Goal: Information Seeking & Learning: Learn about a topic

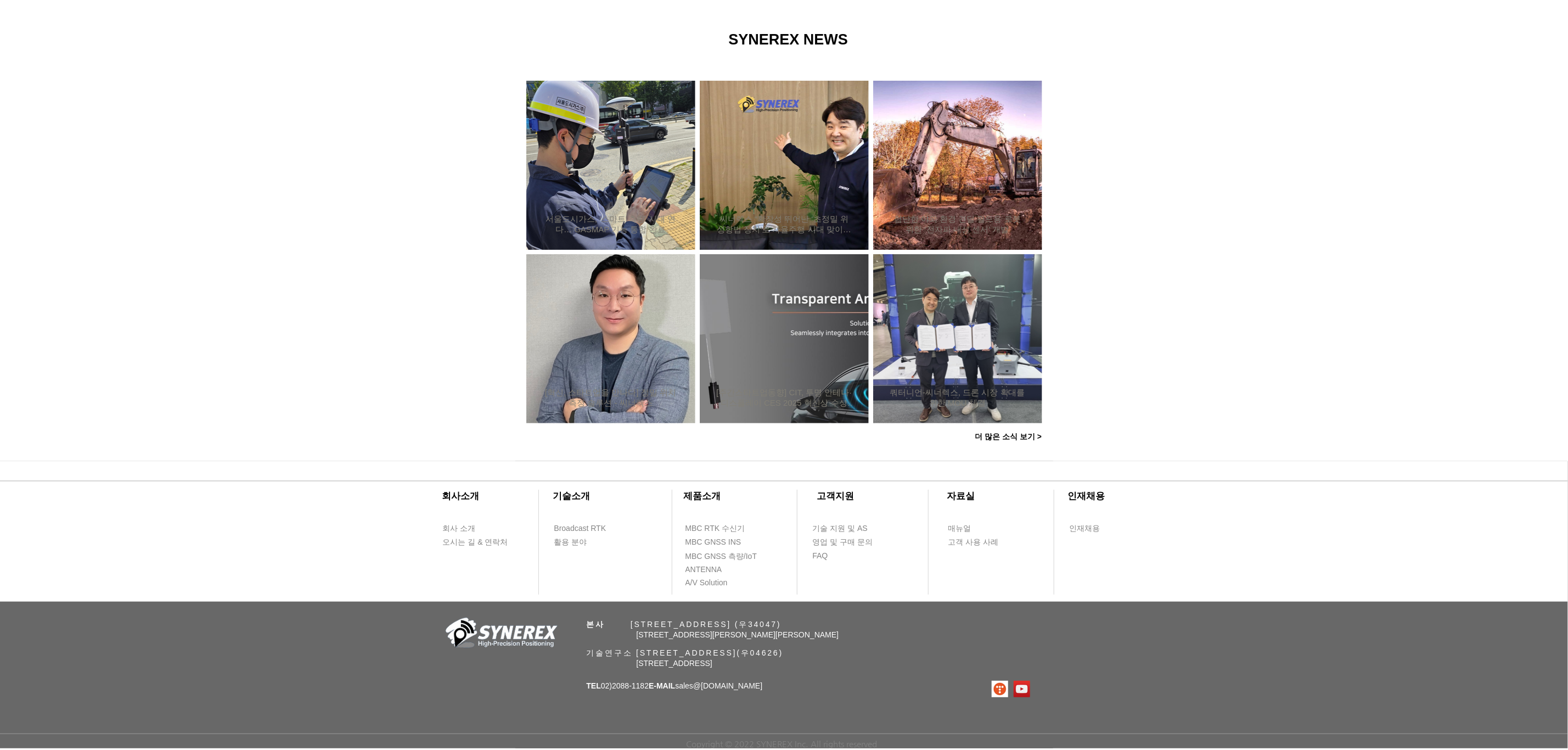
click at [331, 46] on icon "사이트로 돌아가기" at bounding box center [335, 48] width 11 height 14
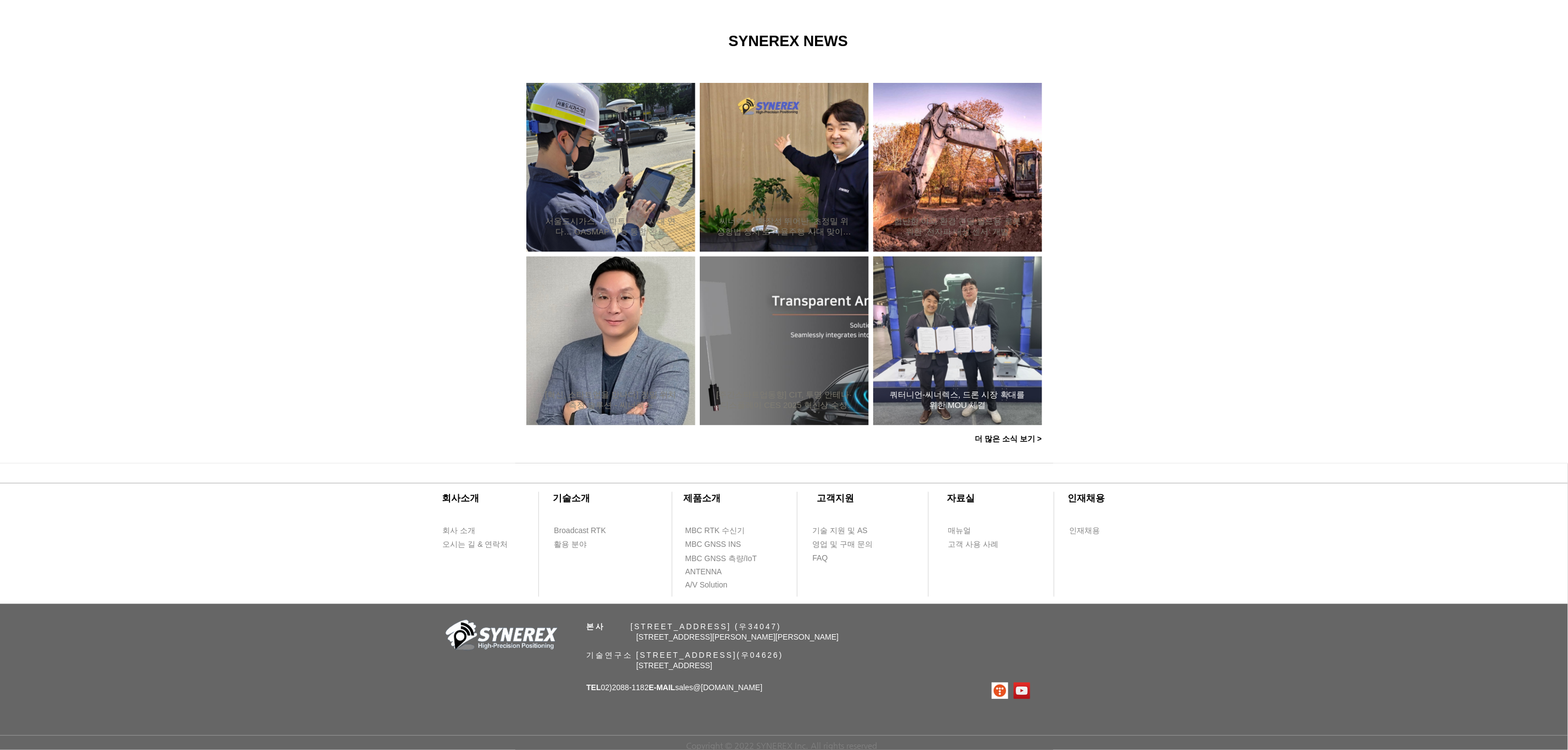
scroll to position [643, 0]
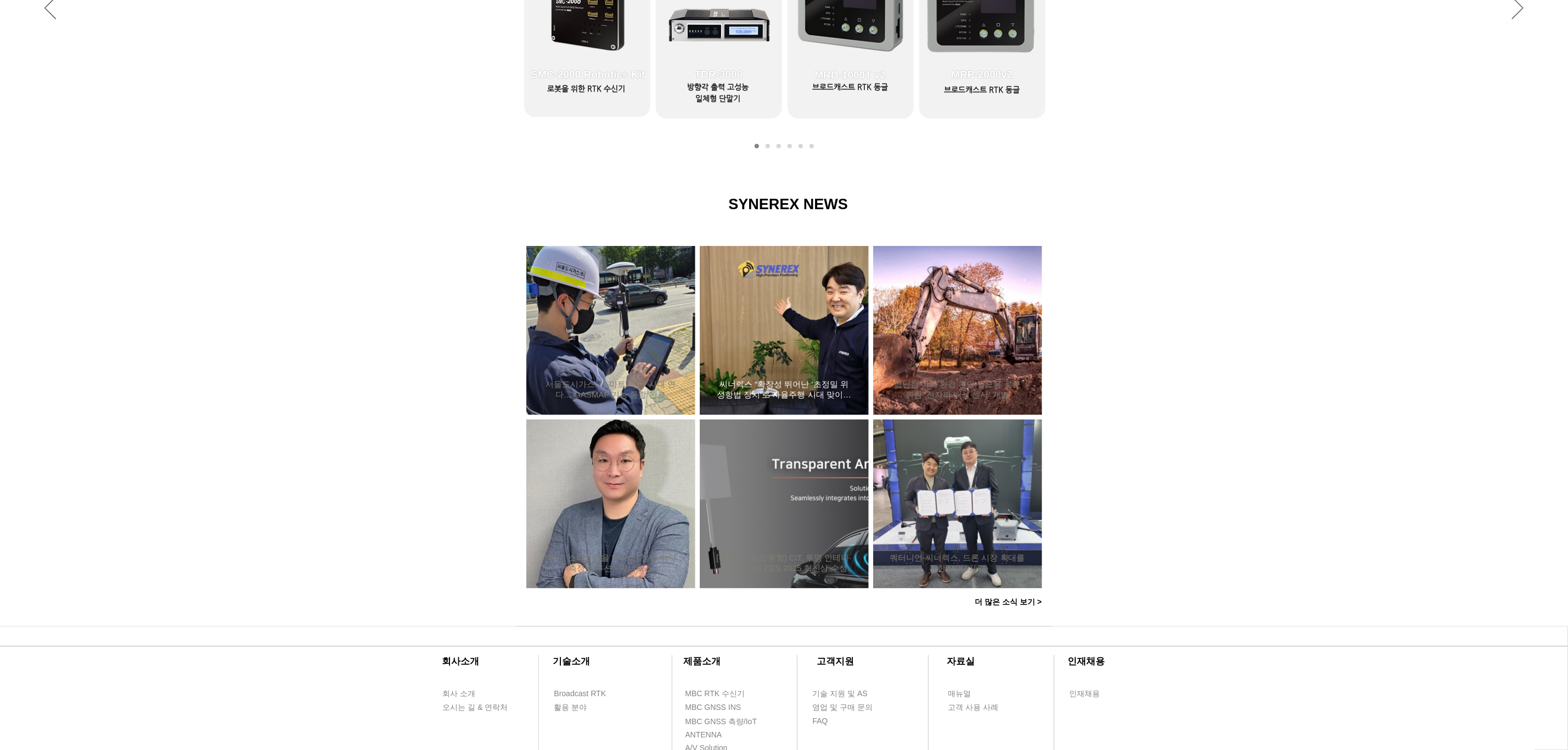
click at [796, 339] on div "씨너렉스 “확장성 뛰어난 ‘초정밀 위성항법 장치’로 자율주행 시대 맞이할 것”" at bounding box center [784, 330] width 140 height 143
click at [796, 391] on h2 "씨너렉스 “확장성 뛰어난 ‘초정밀 위성항법 장치’로 자율주행 시대 맞이할 것”" at bounding box center [784, 389] width 136 height 21
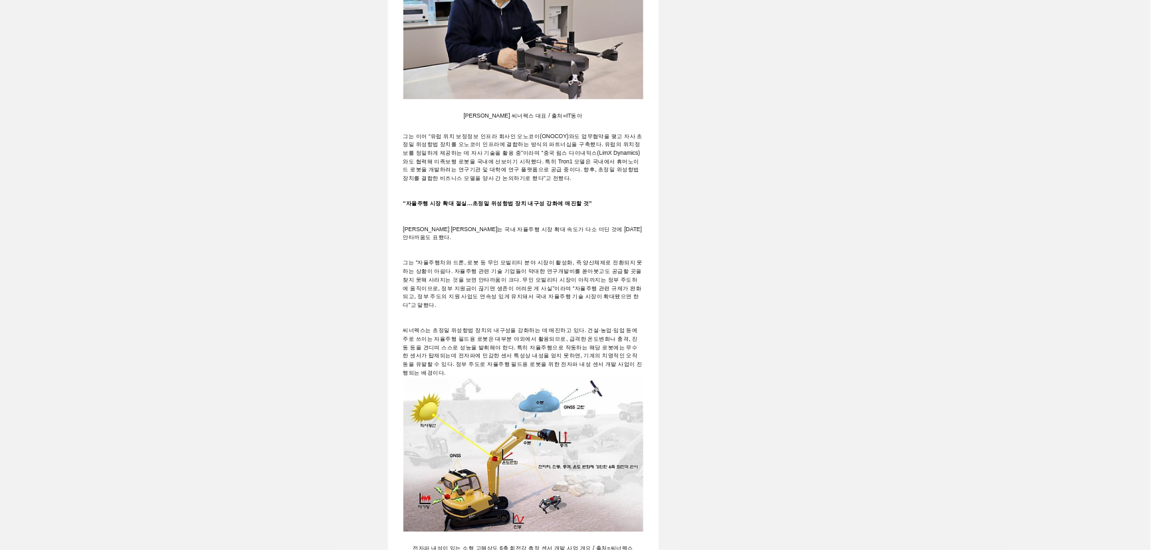
scroll to position [1594, 0]
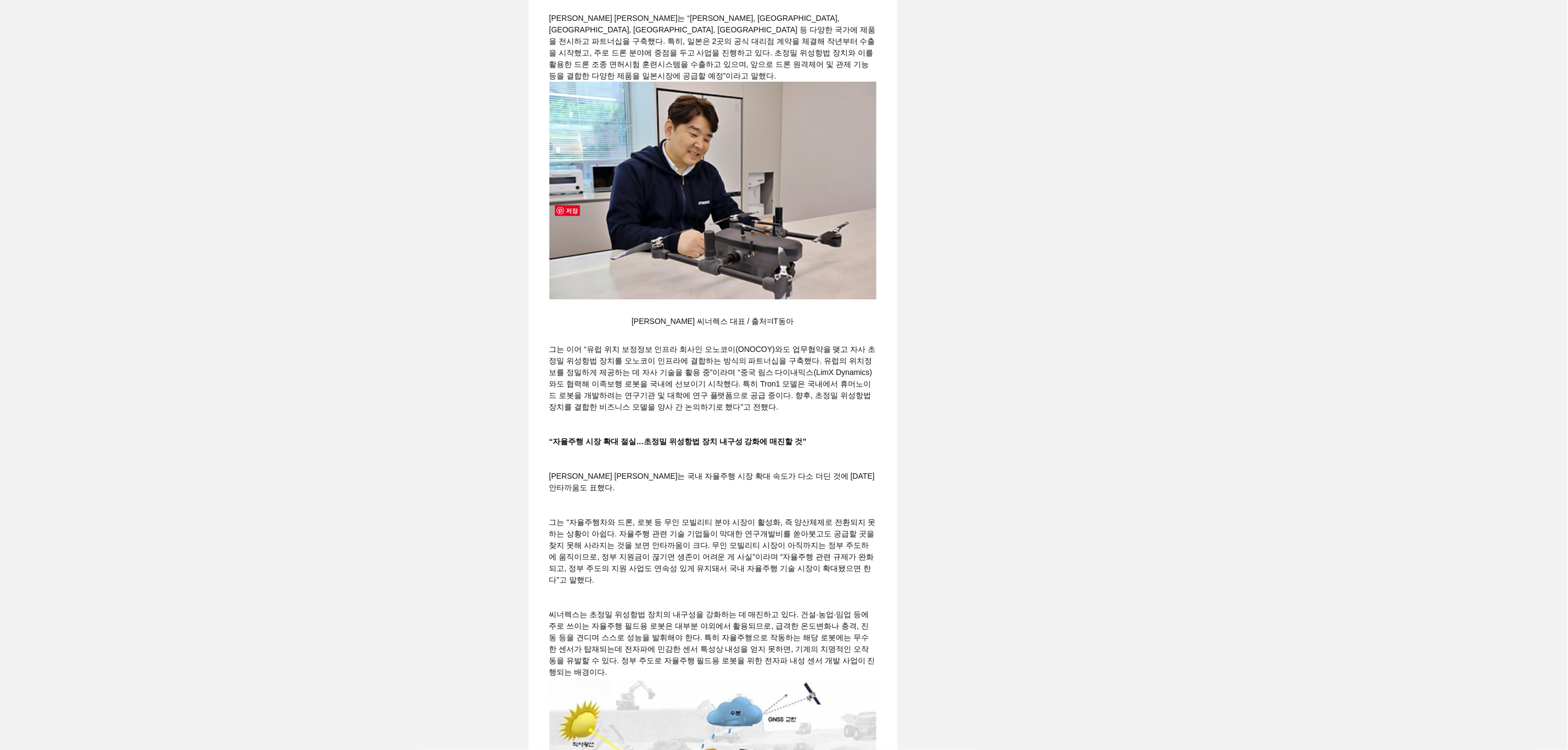
drag, startPoint x: 743, startPoint y: 316, endPoint x: 1088, endPoint y: 390, distance: 352.8
click at [1088, 390] on div "main content" at bounding box center [784, 268] width 1568 height 2835
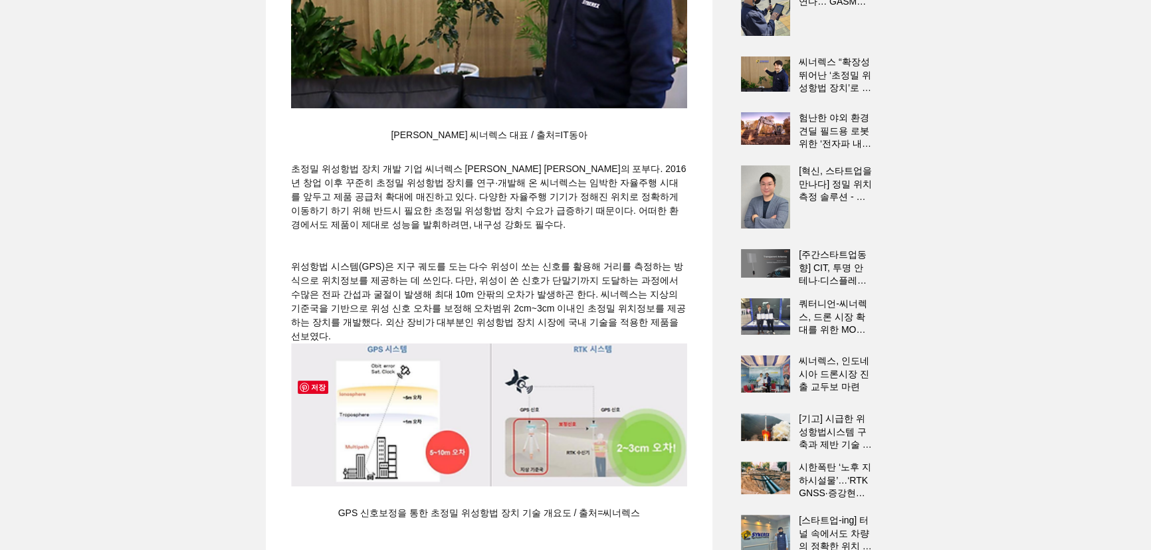
scroll to position [84, 0]
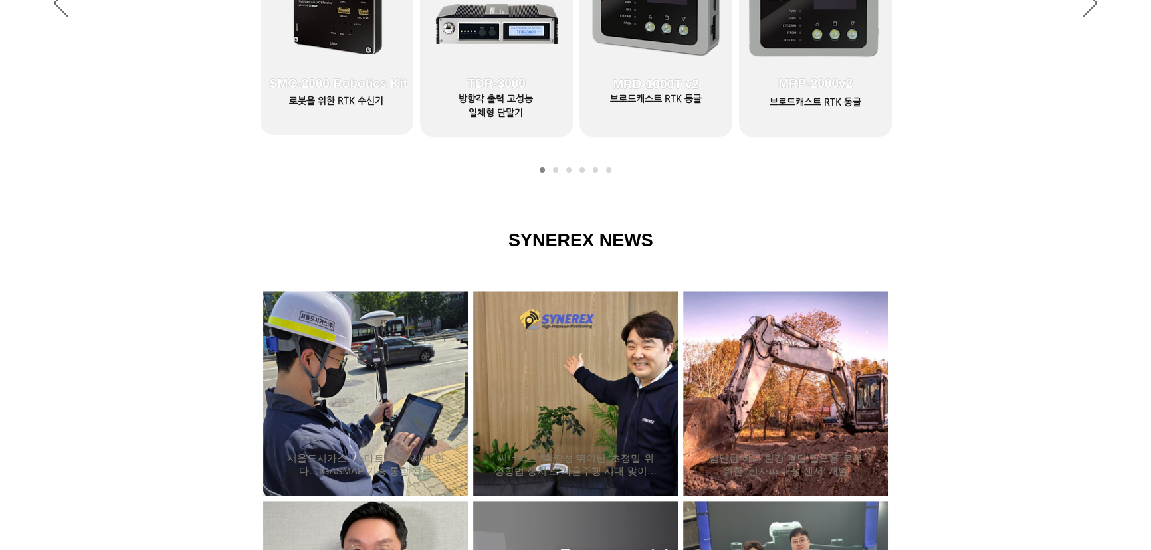
scroll to position [1087, 0]
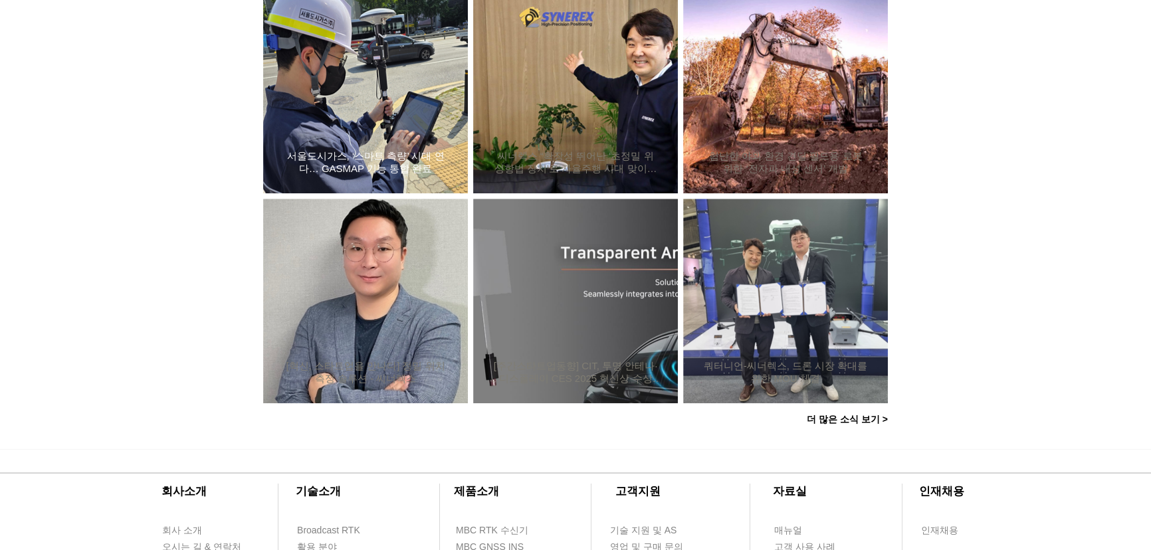
click at [399, 149] on link "서울도시가스, ‘스마트 측량’ 시대 연다… GASMAP 기능 통합 완료" at bounding box center [365, 162] width 165 height 26
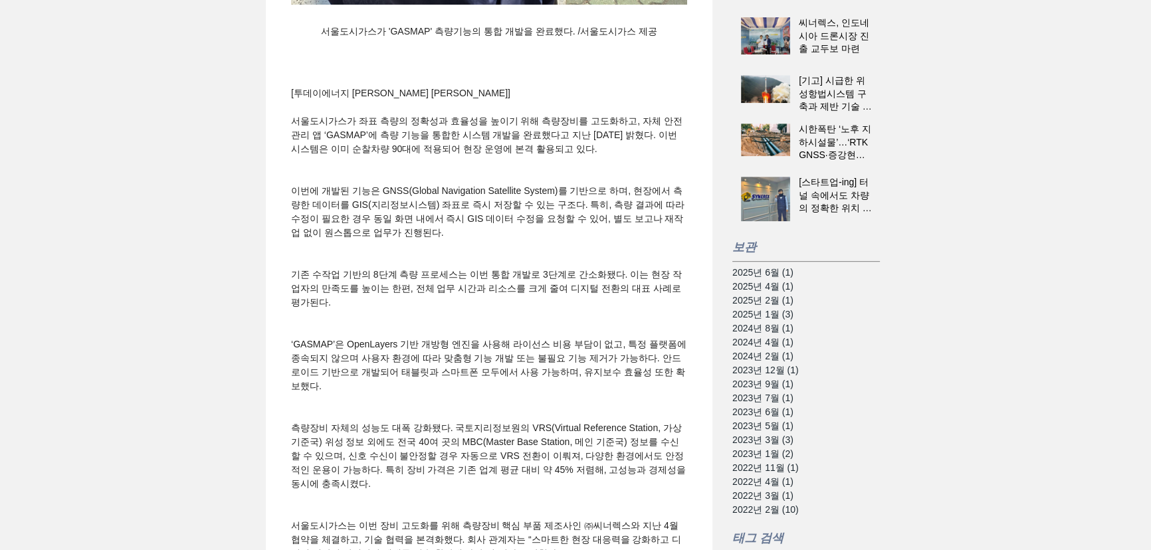
scroll to position [785, 0]
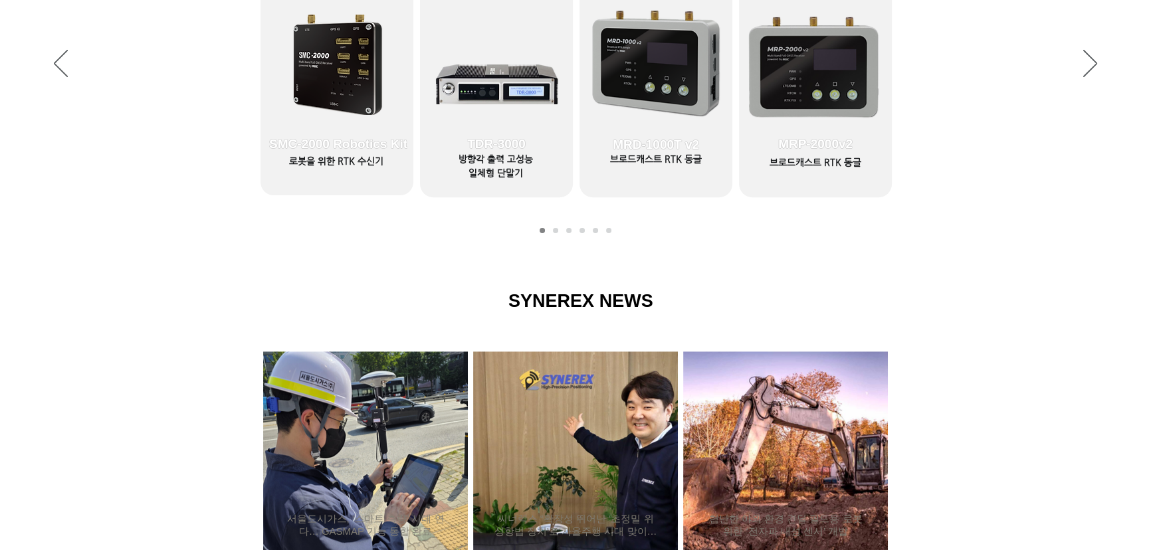
scroll to position [966, 0]
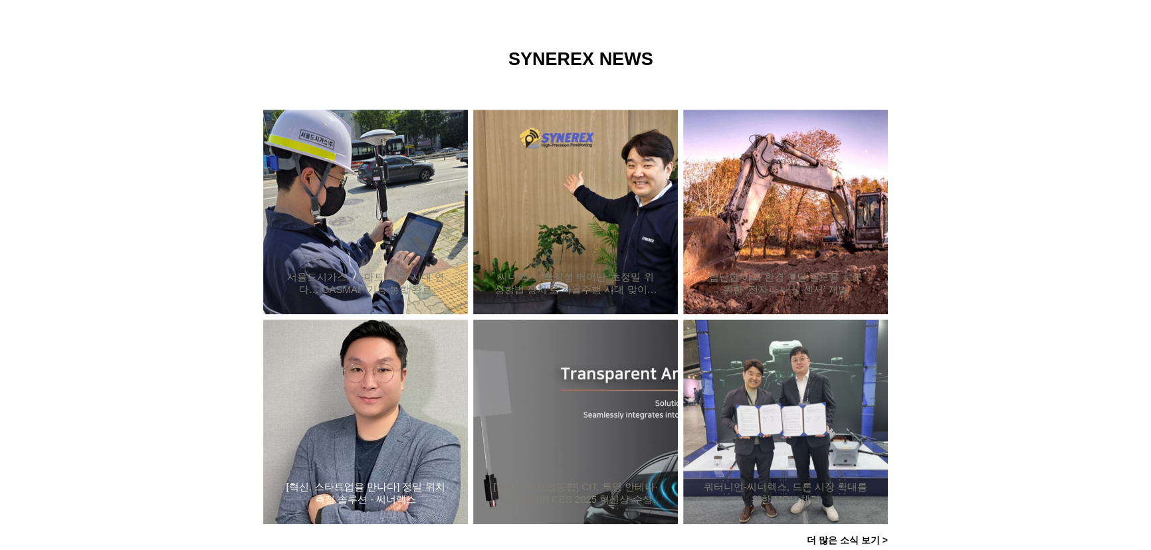
click at [371, 494] on h2 "[혁신, 스타트업을 만나다] 정밀 위치측정 솔루션 - 씨너렉스" at bounding box center [365, 493] width 165 height 25
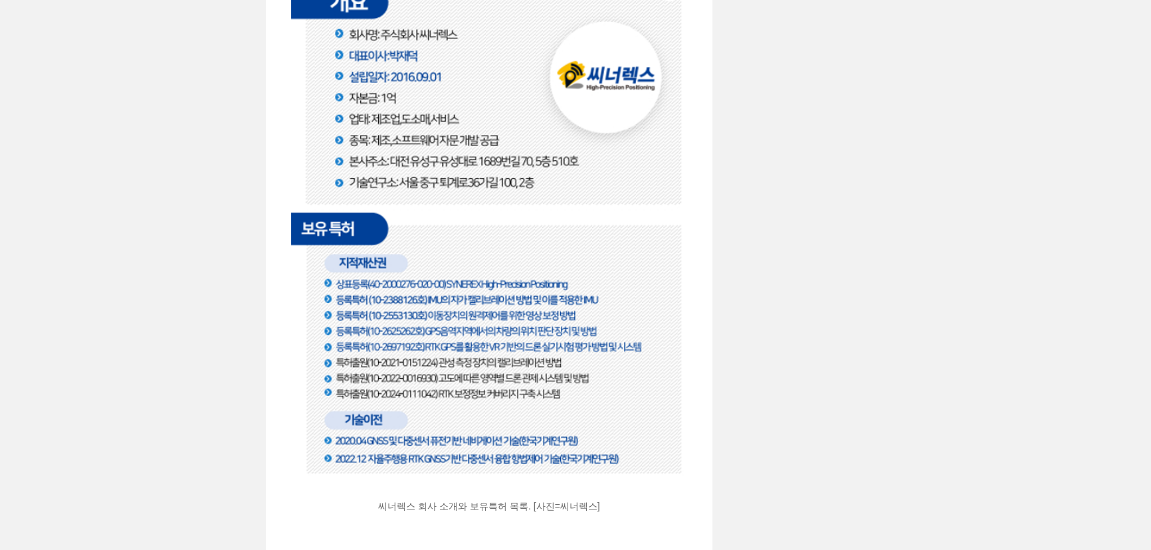
scroll to position [1872, 0]
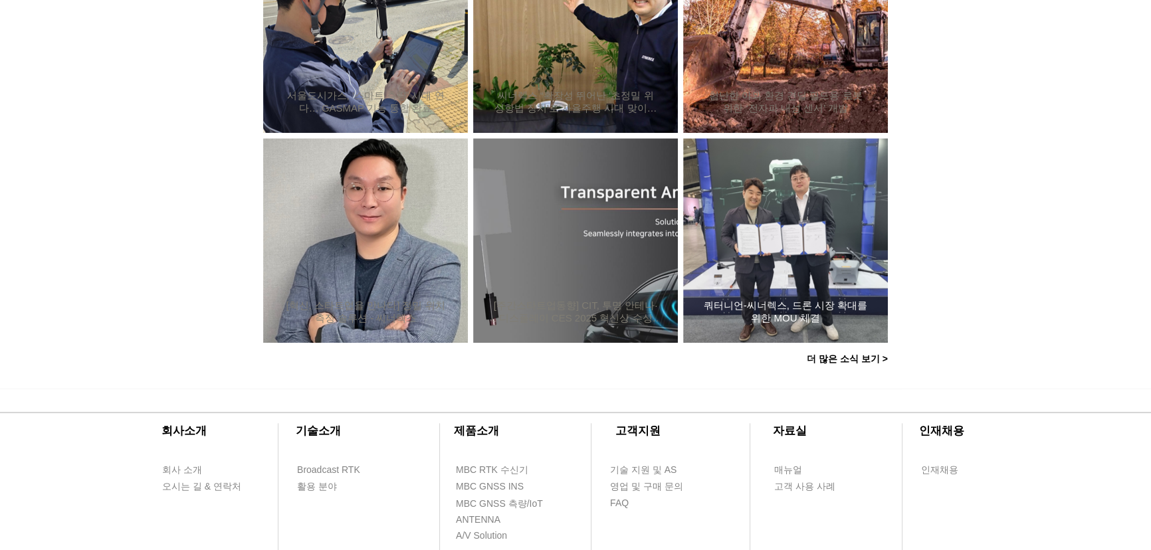
scroll to position [906, 0]
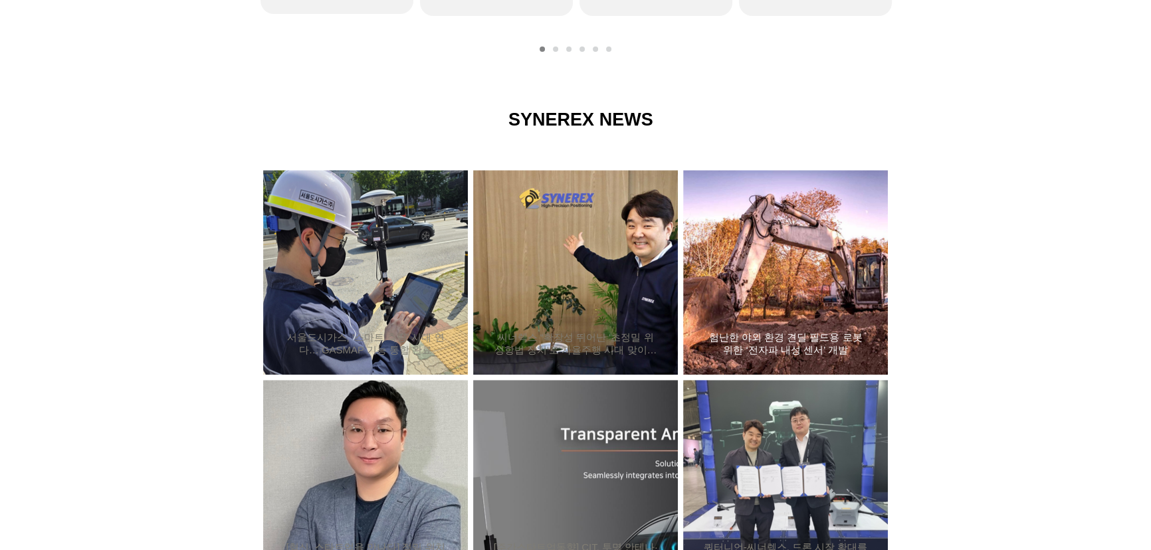
click at [834, 279] on div "험난한 야외 환경 견딜 필드용 로봇 위한 ‘전자파 내성 센서’ 개발" at bounding box center [785, 272] width 169 height 173
click at [811, 292] on div "험난한 야외 환경 견딜 필드용 로봇 위한 ‘전자파 내성 센서’ 개발" at bounding box center [785, 272] width 169 height 173
click at [793, 346] on h2 "험난한 야외 환경 견딜 필드용 로봇 위한 ‘전자파 내성 센서’ 개발" at bounding box center [785, 344] width 165 height 25
click at [797, 345] on h2 "험난한 야외 환경 견딜 필드용 로봇 위한 ‘전자파 내성 센서’ 개발" at bounding box center [785, 344] width 165 height 25
click at [807, 349] on h2 "험난한 야외 환경 견딜 필드용 로봇 위한 ‘전자파 내성 센서’ 개발" at bounding box center [785, 344] width 165 height 25
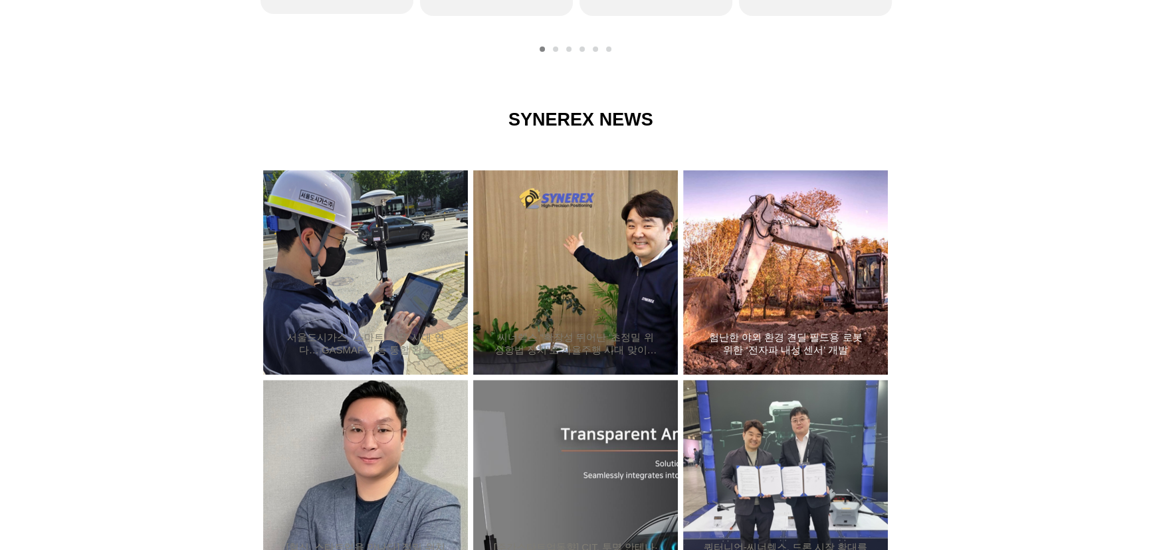
click at [807, 349] on h2 "험난한 야외 환경 견딜 필드용 로봇 위한 ‘전자파 내성 센서’ 개발" at bounding box center [785, 344] width 165 height 25
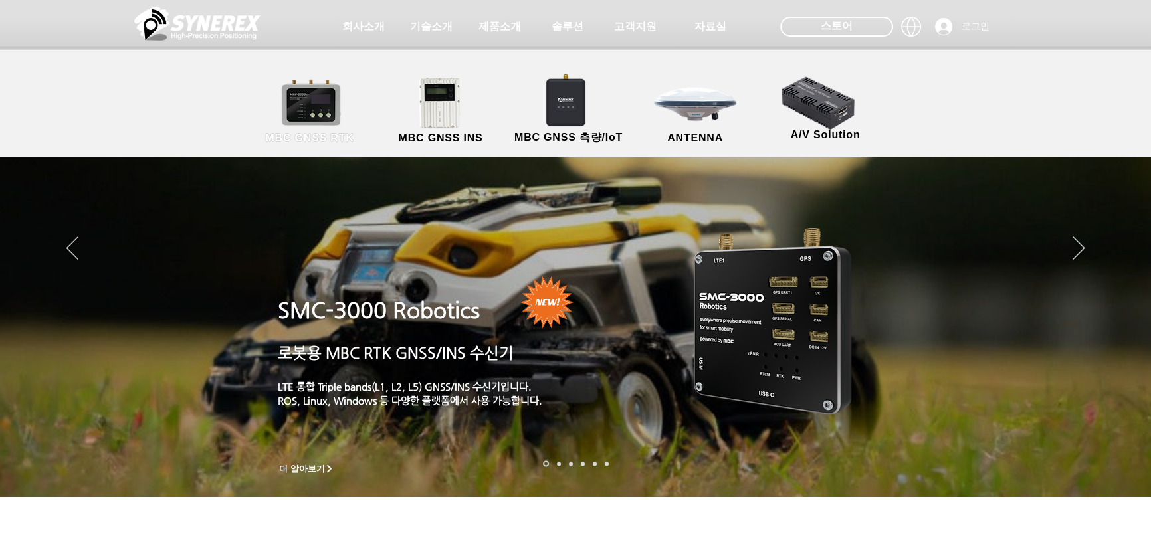
click at [353, 94] on link "MBC GNSS RTK" at bounding box center [310, 111] width 120 height 70
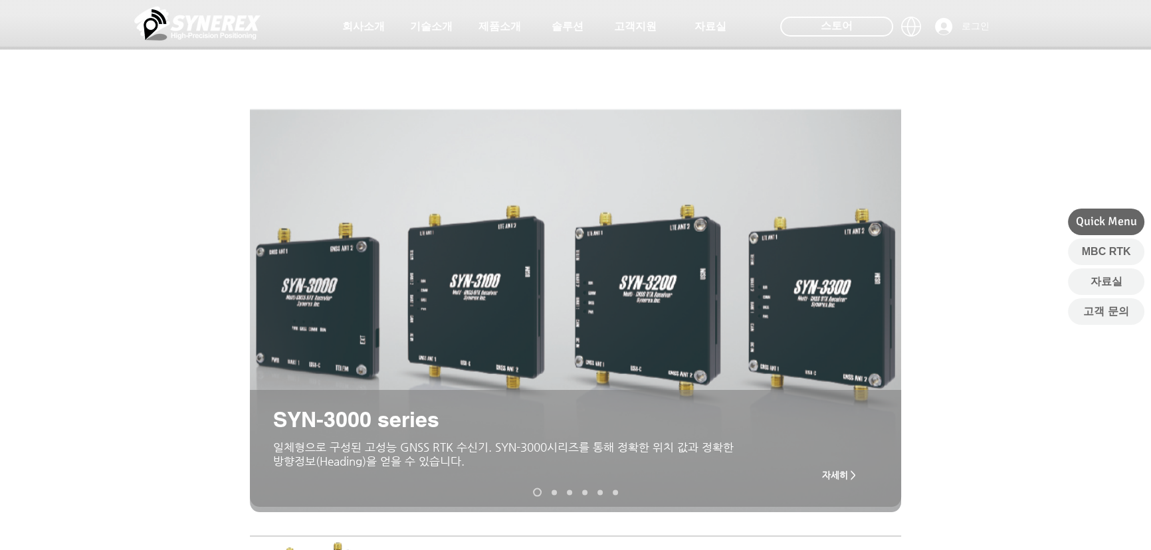
scroll to position [60, 0]
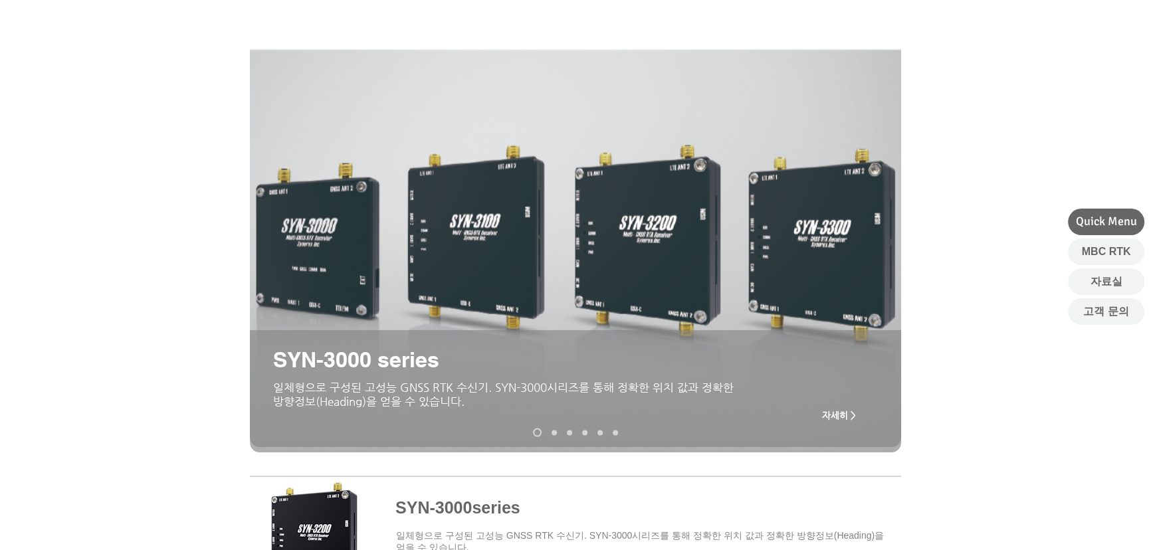
click at [398, 363] on span "SYN-3000 series" at bounding box center [356, 359] width 166 height 25
click at [397, 370] on span "SYN-3000 series" at bounding box center [356, 359] width 166 height 25
click at [358, 409] on p "일체형으로 구성된 고성능 GNSS RTK 수신기. SYN-3000시리즈를 통해 정확한 위치 값과 정확한 방향정보(Heading)을 얻을 수 있…" at bounding box center [507, 395] width 468 height 28
click at [824, 421] on span "자세히 >" at bounding box center [839, 415] width 34 height 11
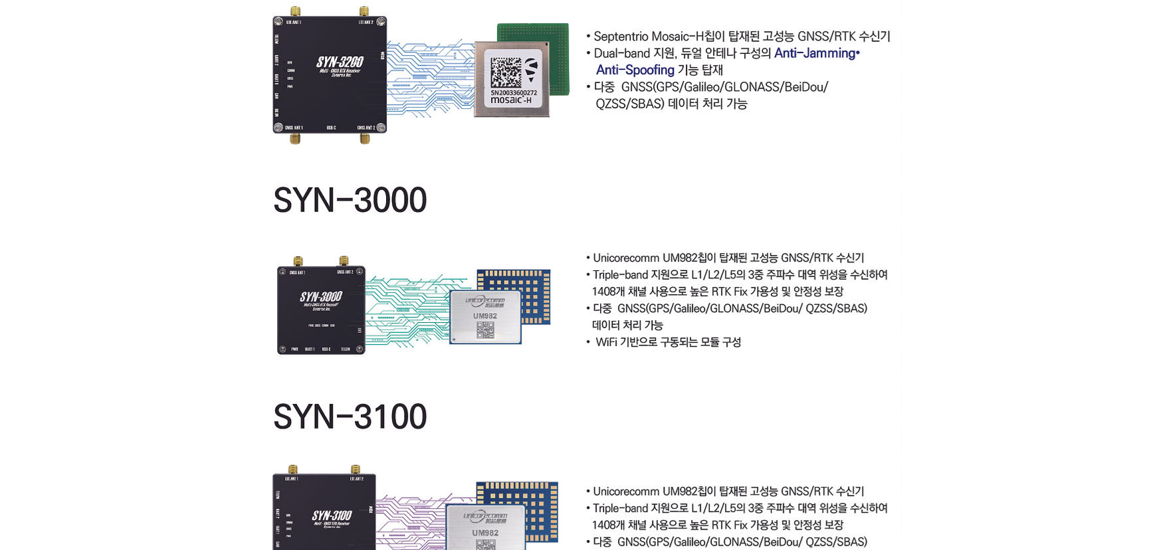
scroll to position [2838, 0]
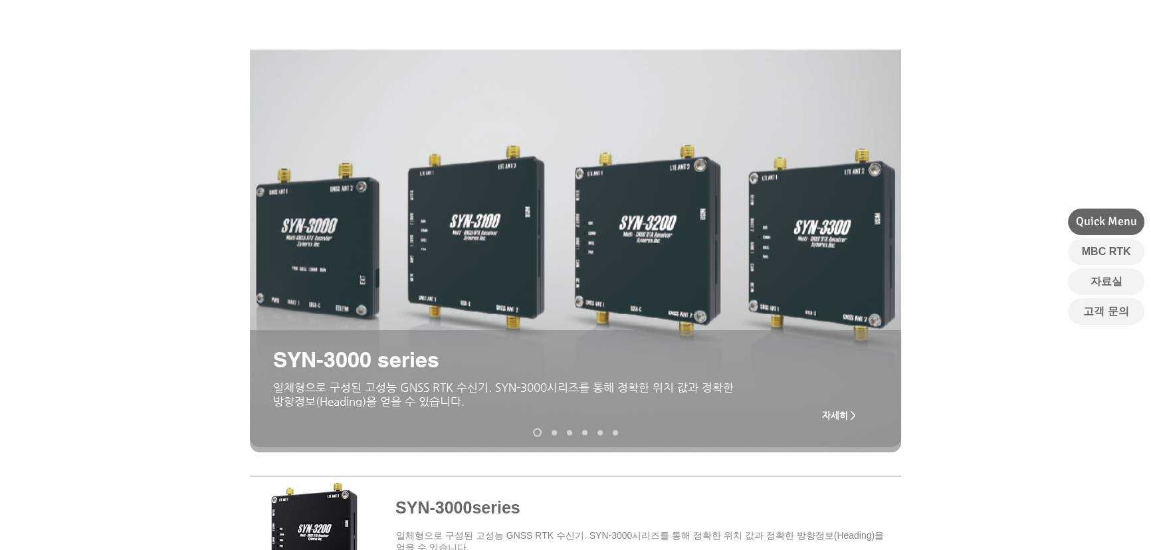
scroll to position [362, 0]
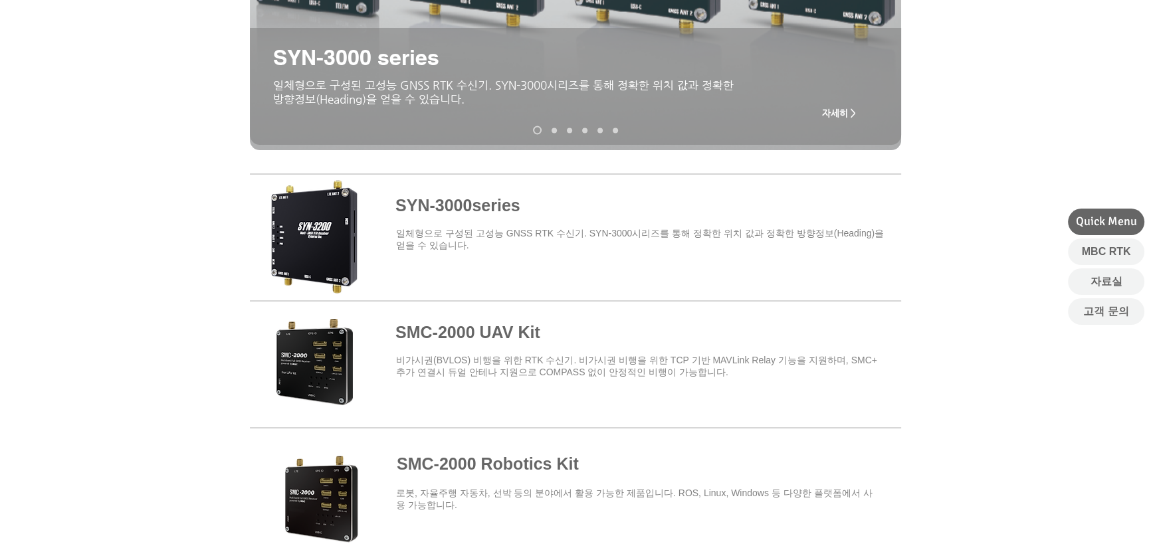
click at [504, 459] on span at bounding box center [575, 489] width 651 height 116
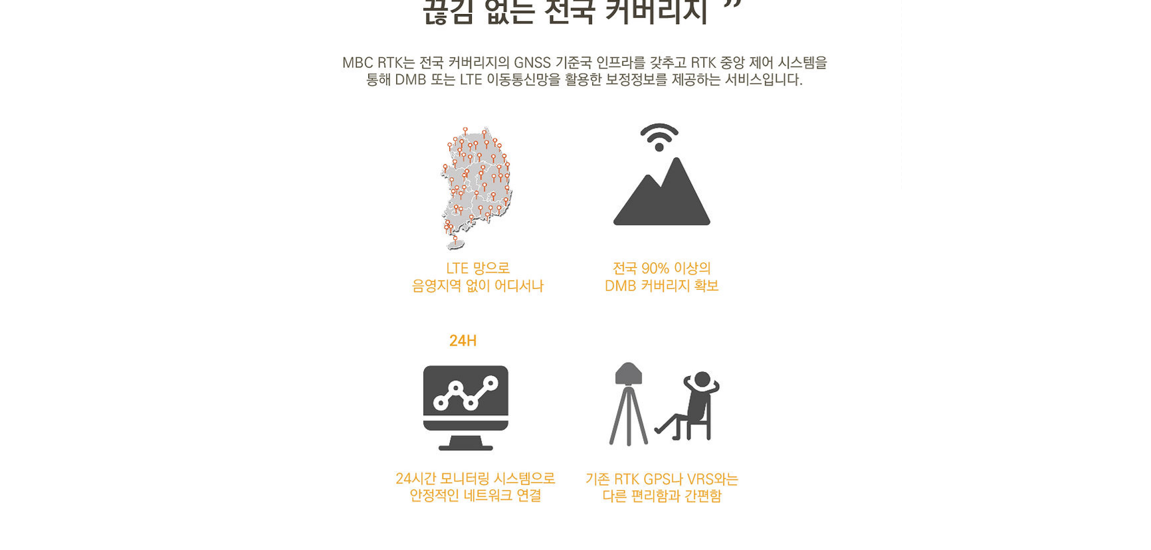
scroll to position [1329, 0]
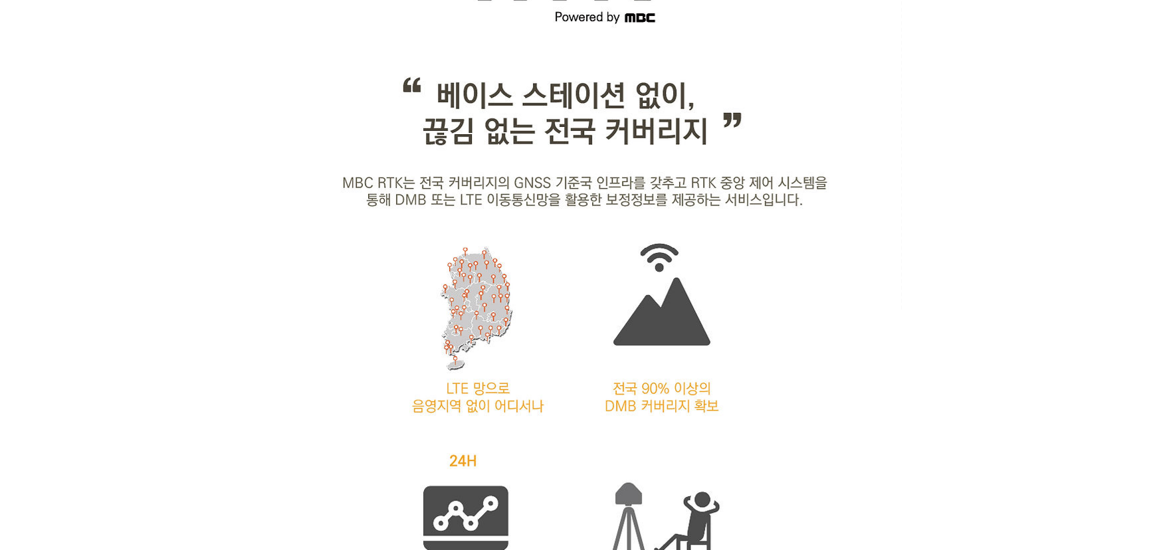
scroll to position [362, 0]
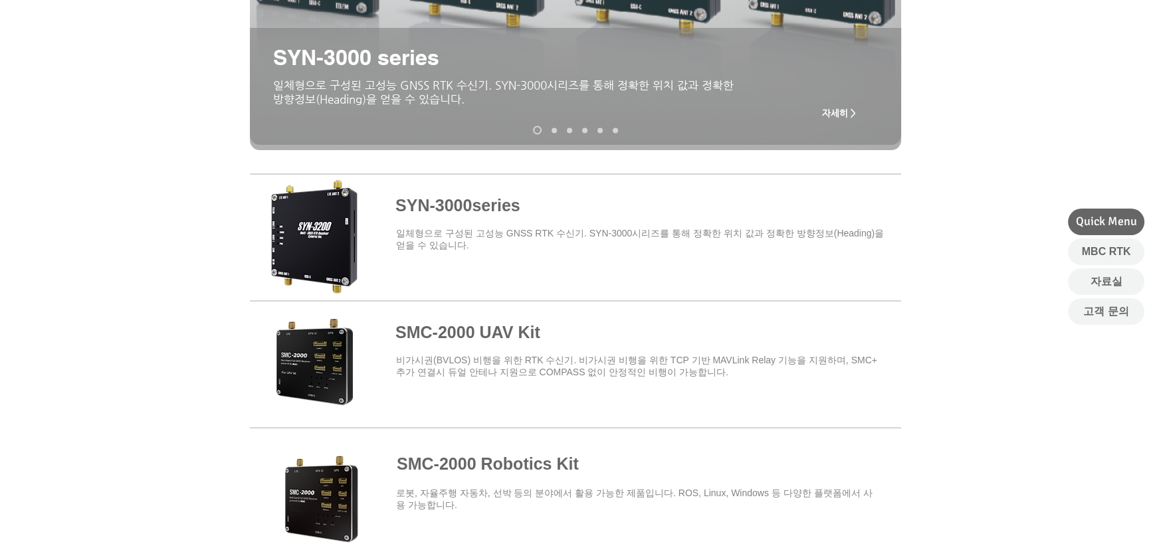
click at [449, 213] on span at bounding box center [575, 235] width 651 height 116
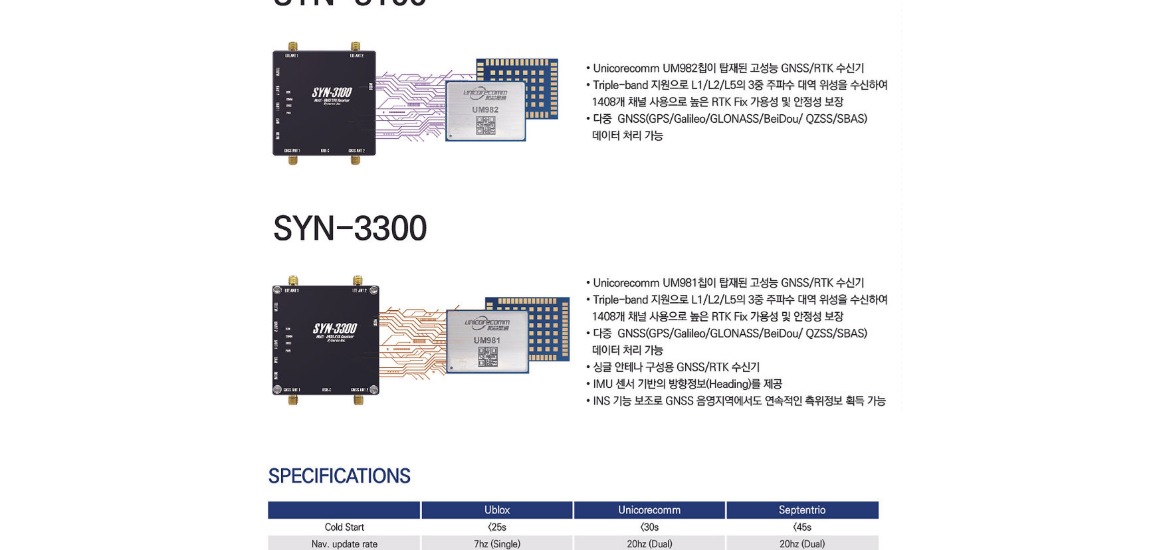
scroll to position [3865, 0]
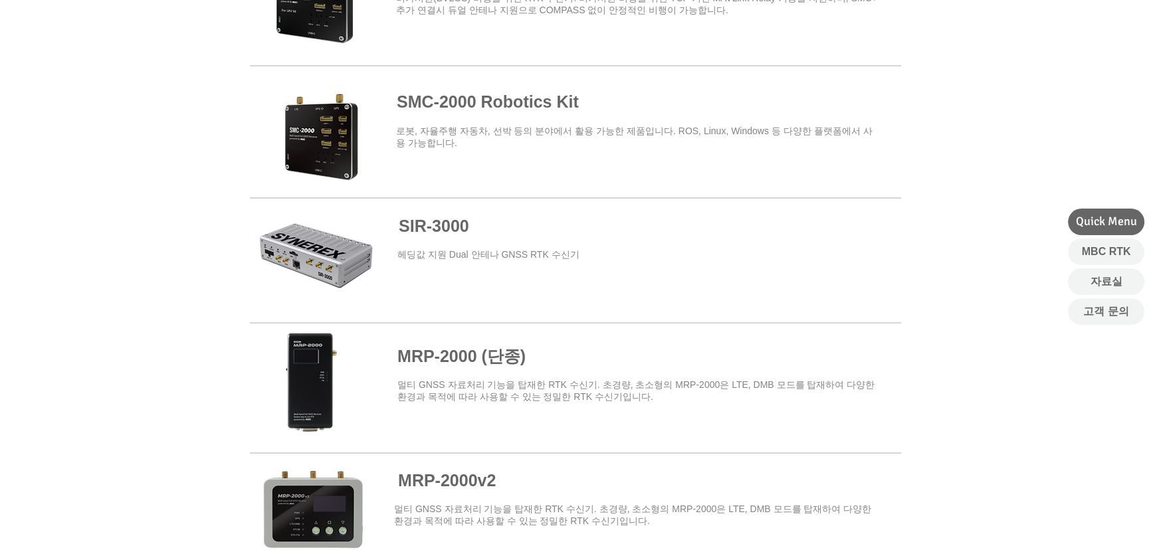
scroll to position [543, 0]
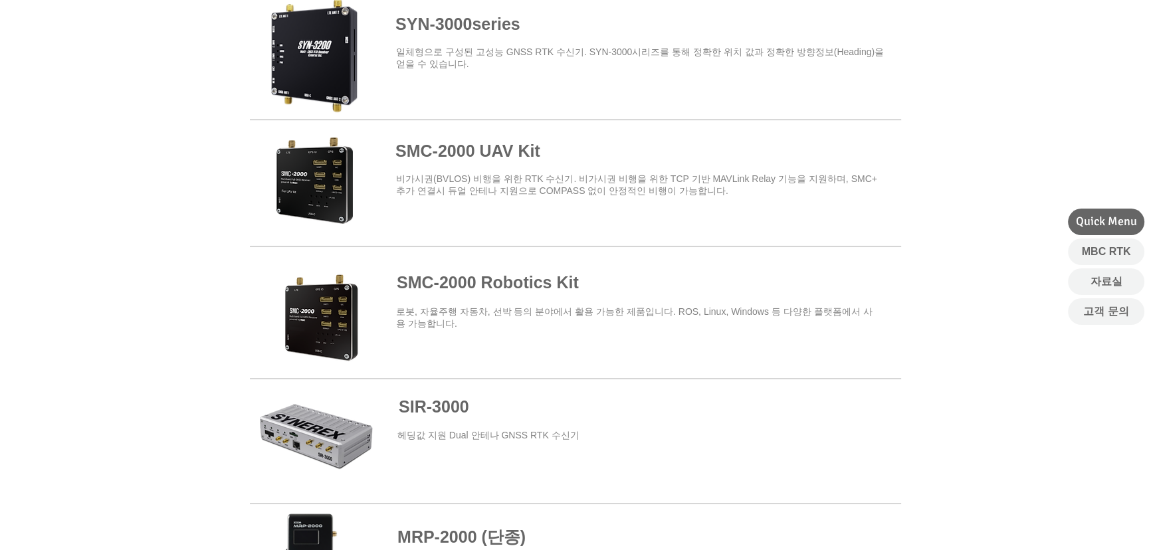
click at [397, 404] on span at bounding box center [575, 441] width 651 height 120
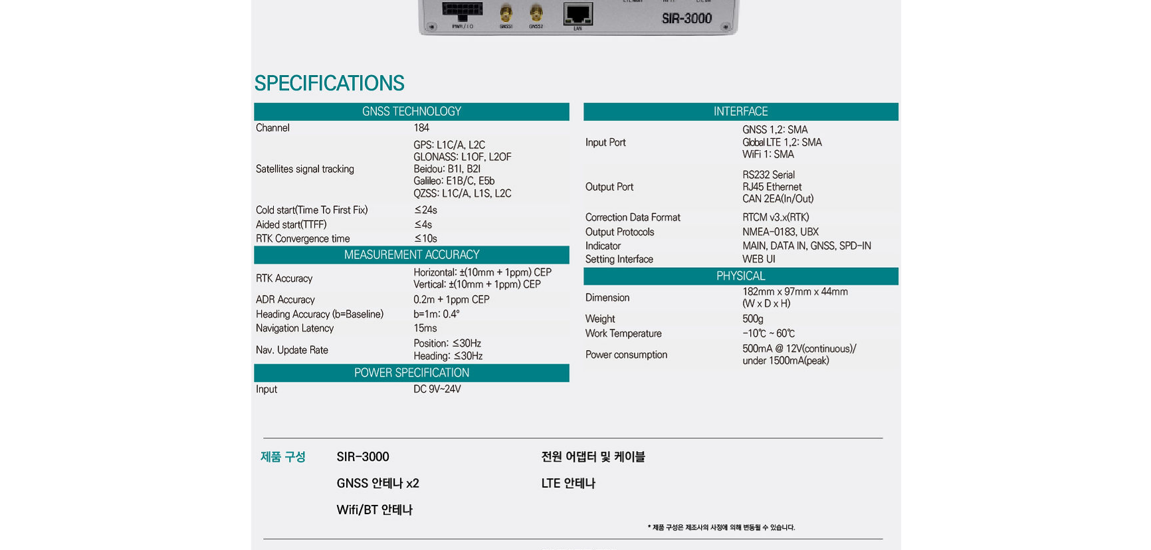
scroll to position [4046, 0]
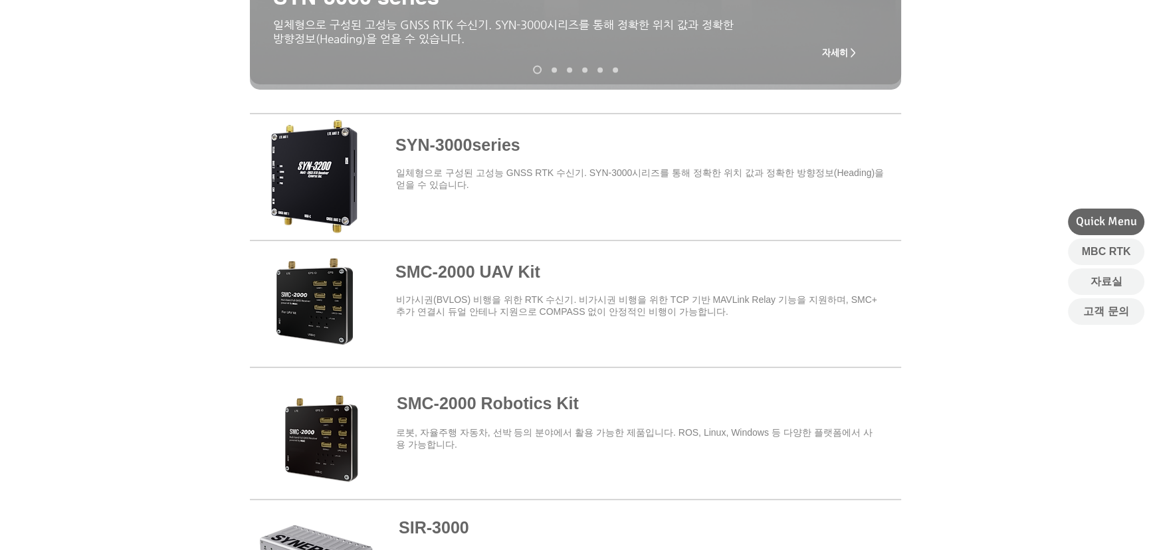
scroll to position [604, 0]
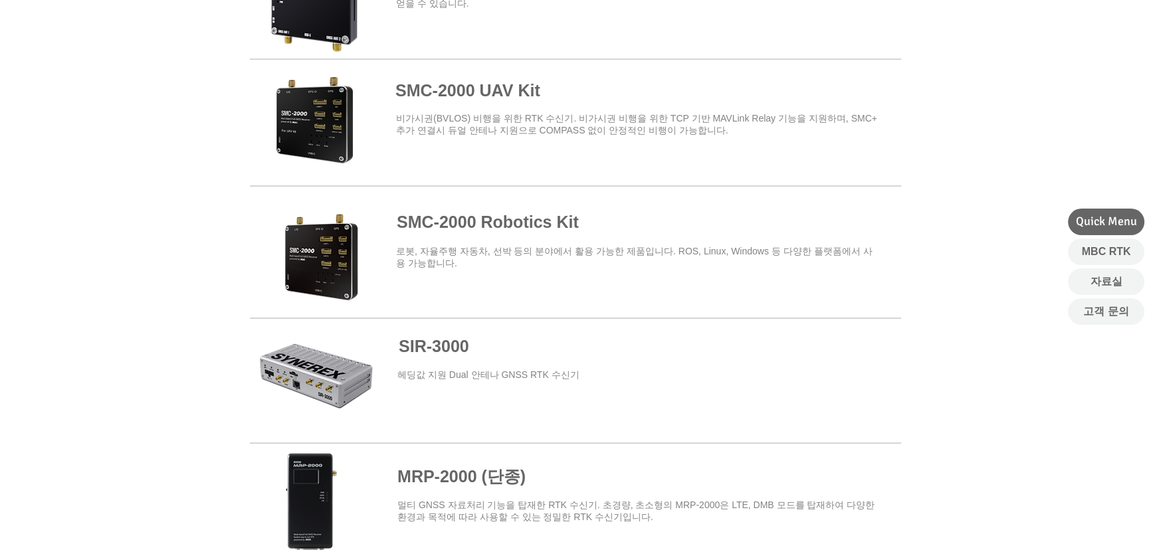
click at [479, 217] on span at bounding box center [575, 247] width 651 height 116
